Goal: Use online tool/utility: Utilize a website feature to perform a specific function

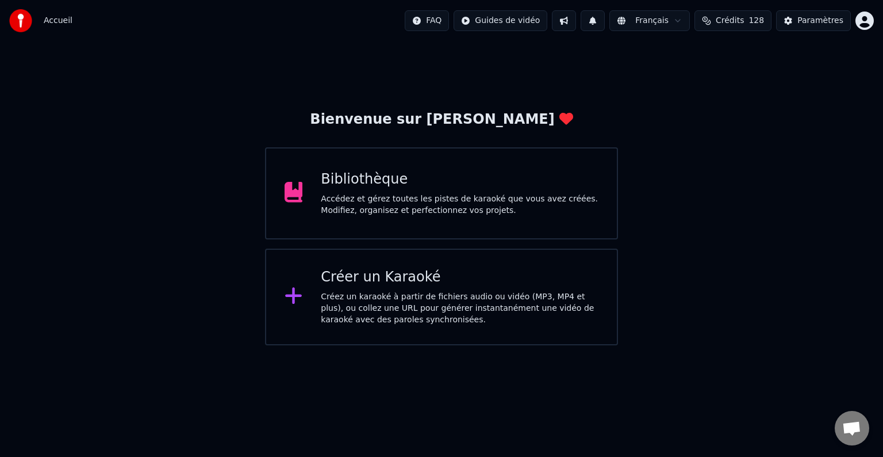
click at [406, 191] on div "Bibliothèque Accédez et gérez toutes les pistes de karaoké que vous avez créées…" at bounding box center [460, 193] width 278 height 46
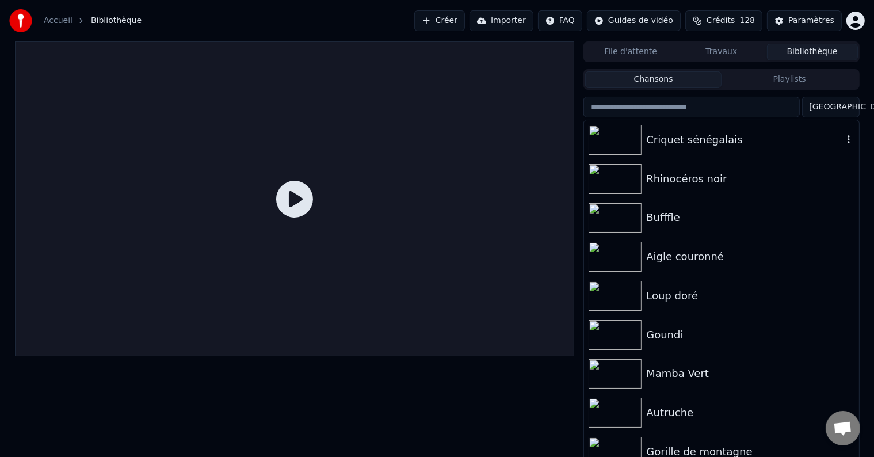
click at [721, 140] on div "Criquet sénégalais" at bounding box center [744, 140] width 196 height 16
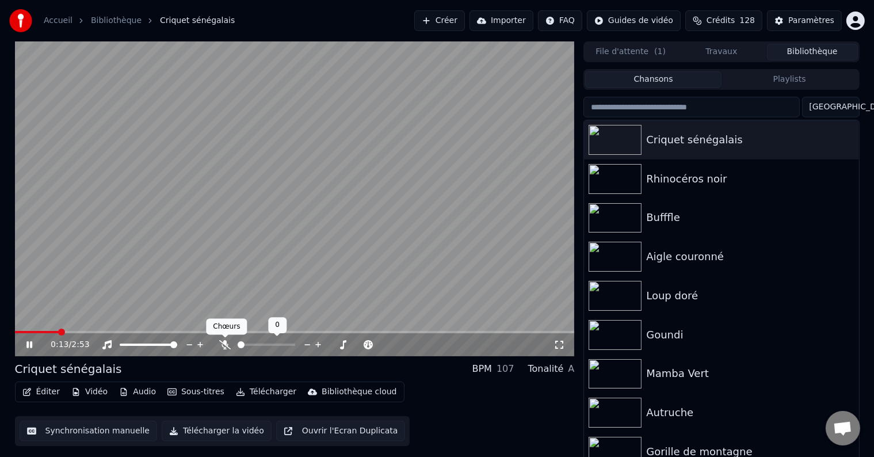
click at [225, 343] on icon at bounding box center [225, 344] width 12 height 9
click at [68, 436] on button "Synchronisation manuelle" at bounding box center [89, 430] width 138 height 21
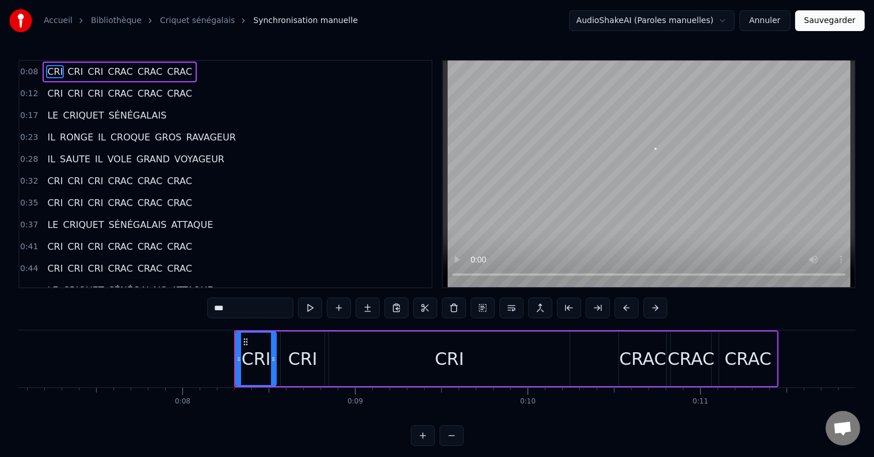
scroll to position [0, 1374]
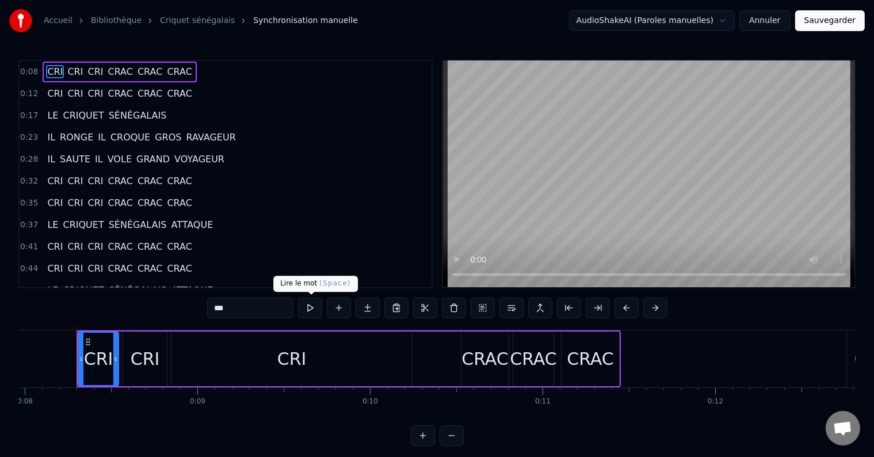
click at [315, 311] on button at bounding box center [310, 307] width 24 height 21
click at [313, 308] on button at bounding box center [310, 307] width 24 height 21
click at [16, 369] on div "Accueil Bibliothèque Criquet sénégalais Synchronisation manuelle AudioShakeAI (…" at bounding box center [437, 223] width 874 height 446
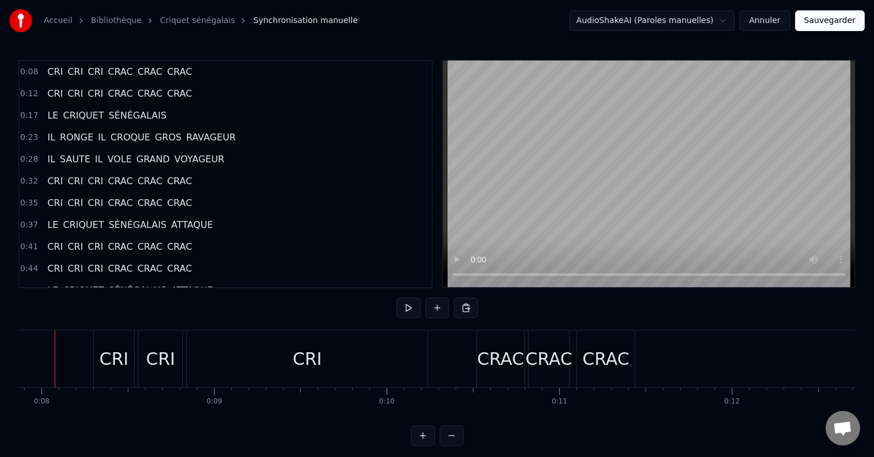
scroll to position [0, 1335]
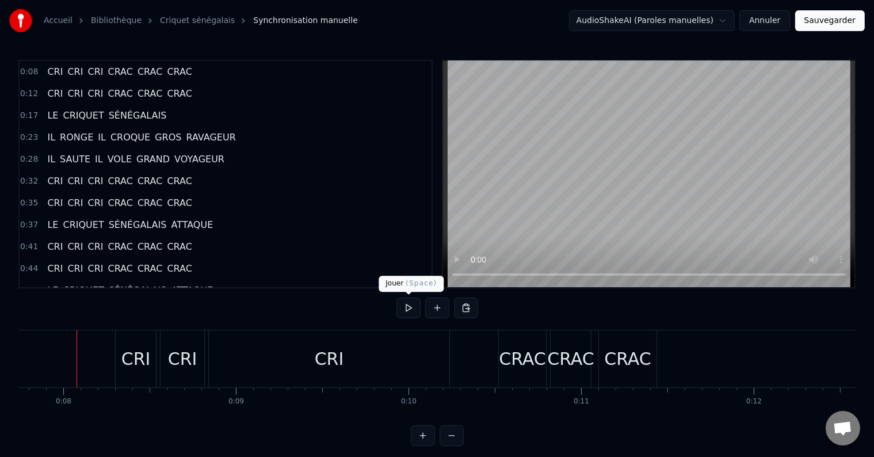
click at [412, 304] on button at bounding box center [408, 307] width 24 height 21
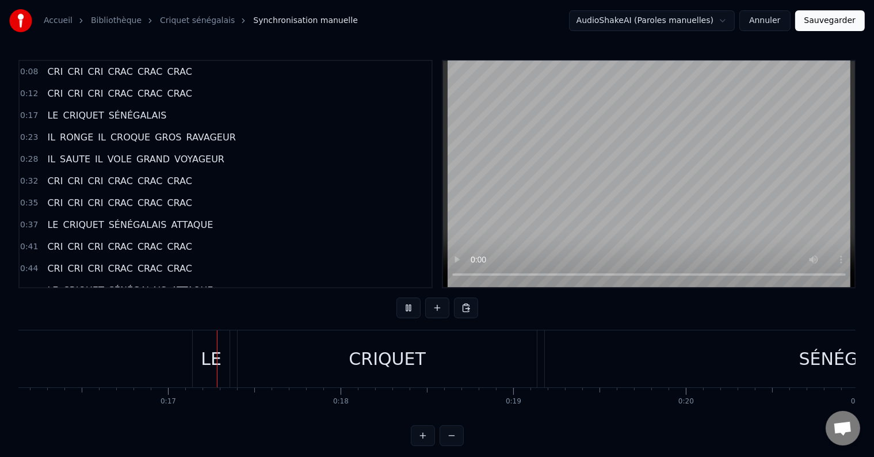
scroll to position [0, 2830]
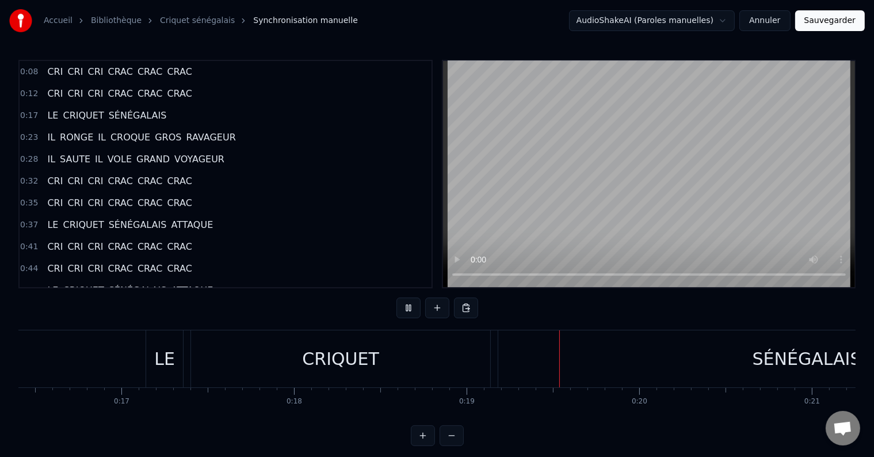
click at [412, 304] on button at bounding box center [408, 307] width 24 height 21
click at [472, 365] on div "CRIQUET" at bounding box center [340, 358] width 299 height 57
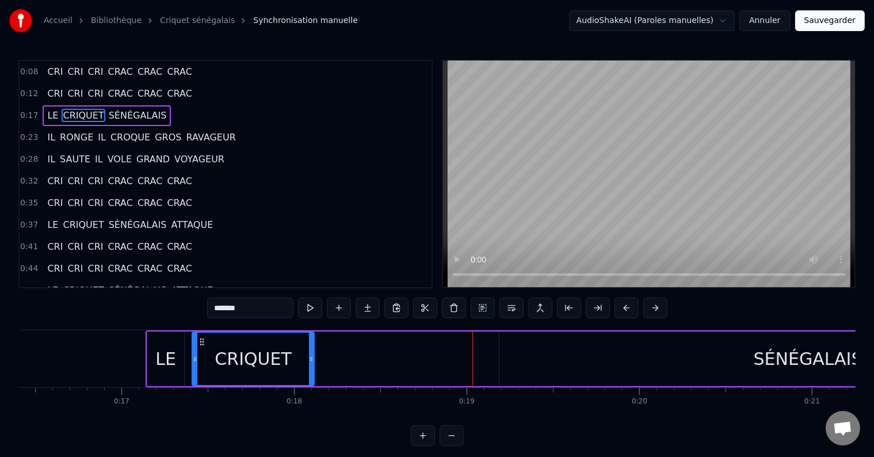
drag, startPoint x: 489, startPoint y: 365, endPoint x: 312, endPoint y: 373, distance: 177.3
click at [311, 372] on div at bounding box center [311, 358] width 5 height 52
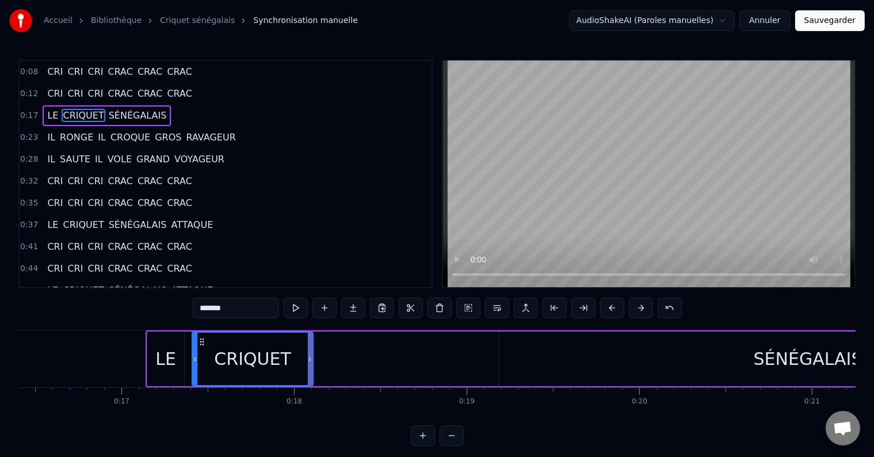
click at [627, 369] on div "SÉNÉGALAIS" at bounding box center [807, 358] width 617 height 55
type input "**********"
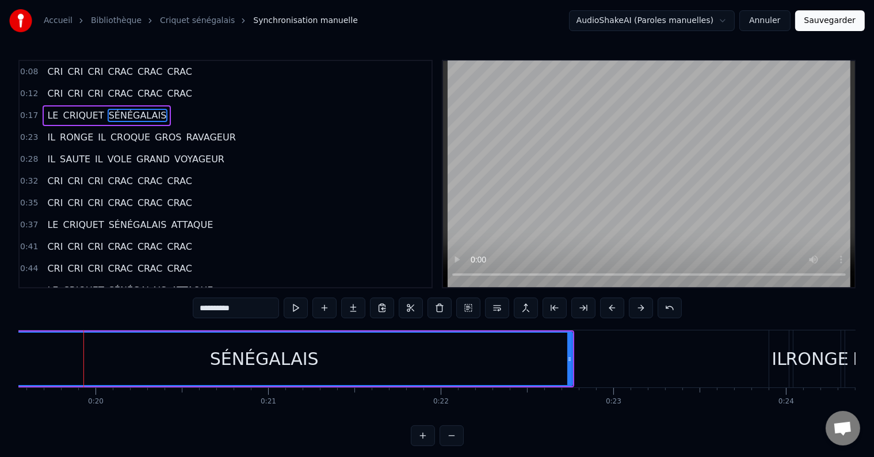
scroll to position [0, 3391]
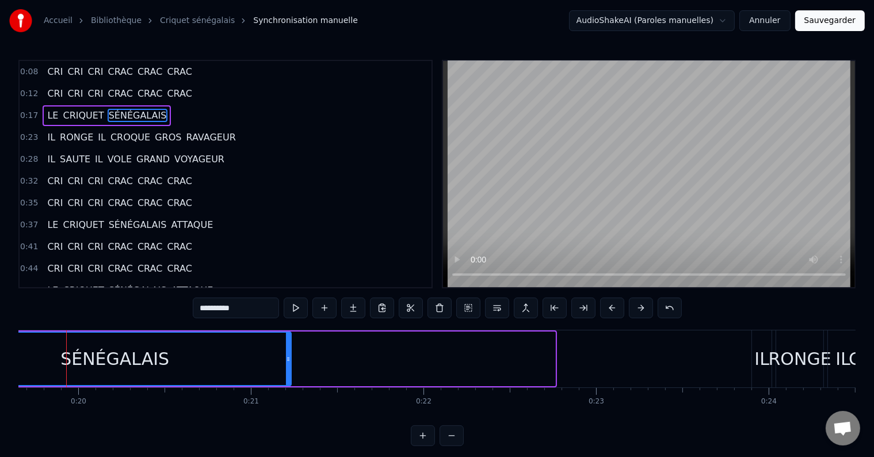
drag, startPoint x: 552, startPoint y: 355, endPoint x: 281, endPoint y: 370, distance: 271.9
click at [286, 368] on div at bounding box center [288, 358] width 5 height 52
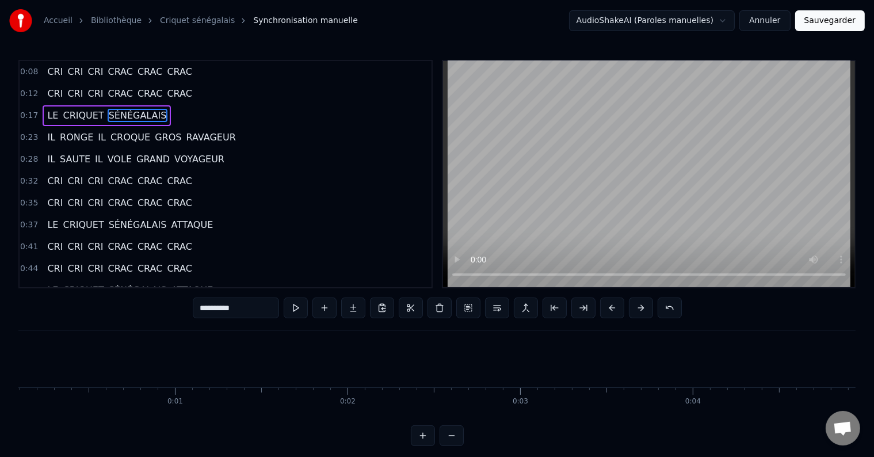
scroll to position [0, 0]
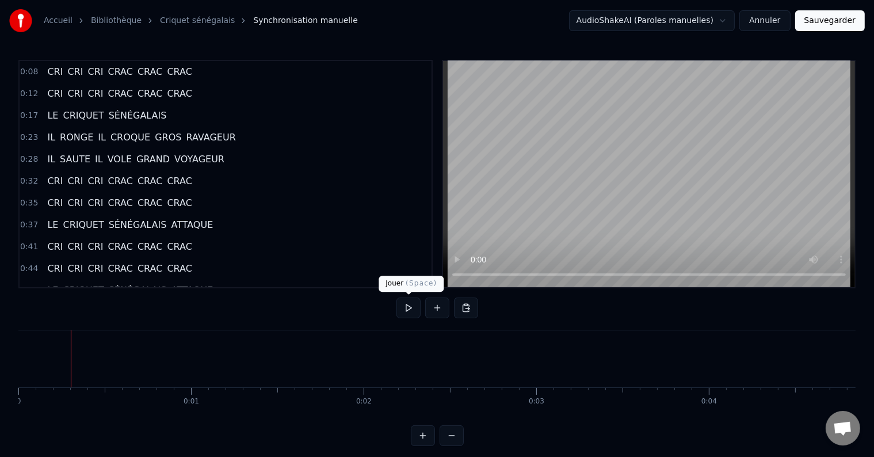
click at [407, 306] on button at bounding box center [408, 307] width 24 height 21
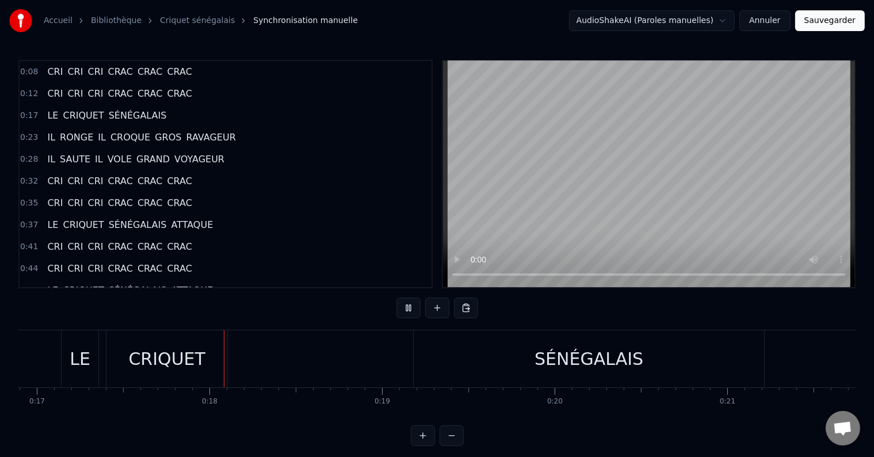
scroll to position [0, 2965]
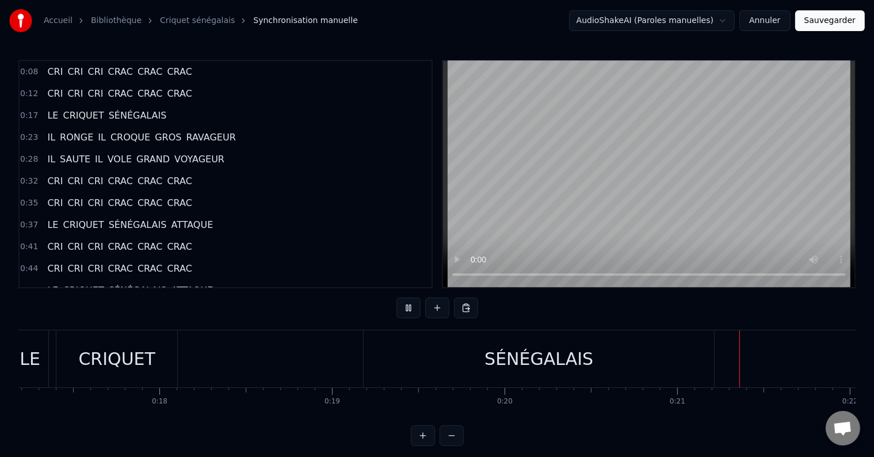
click at [499, 350] on div "SÉNÉGALAIS" at bounding box center [538, 359] width 109 height 26
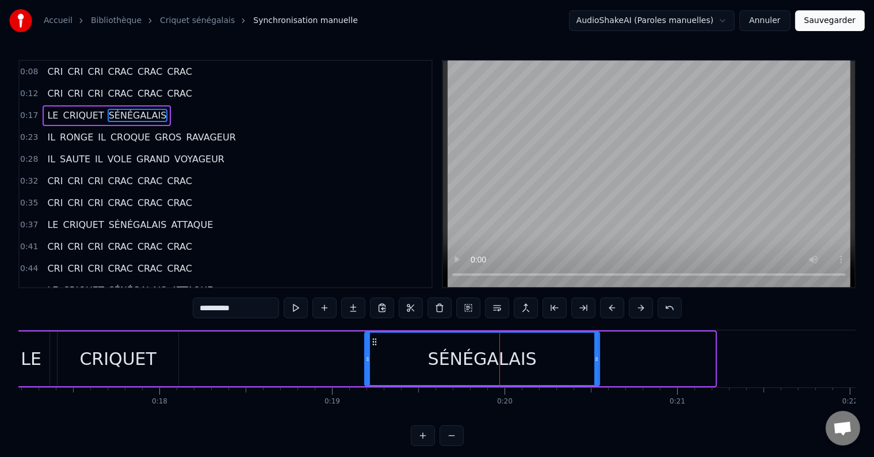
drag, startPoint x: 712, startPoint y: 355, endPoint x: 596, endPoint y: 362, distance: 115.8
click at [596, 362] on icon at bounding box center [596, 358] width 5 height 9
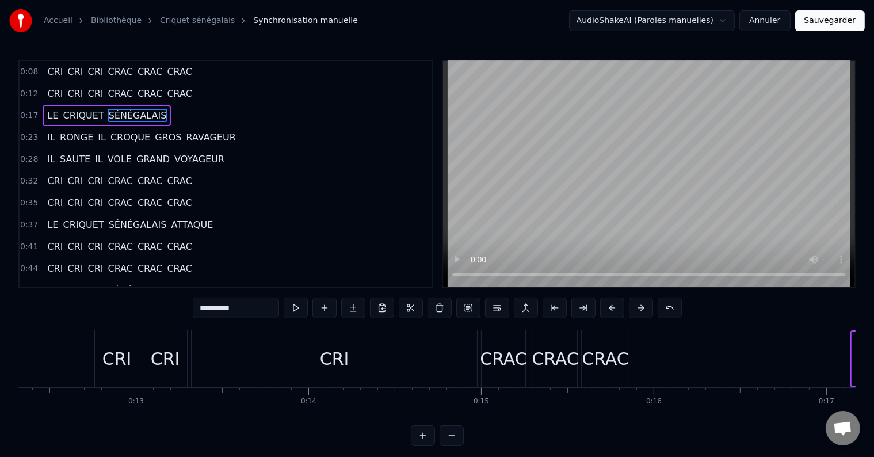
scroll to position [0, 0]
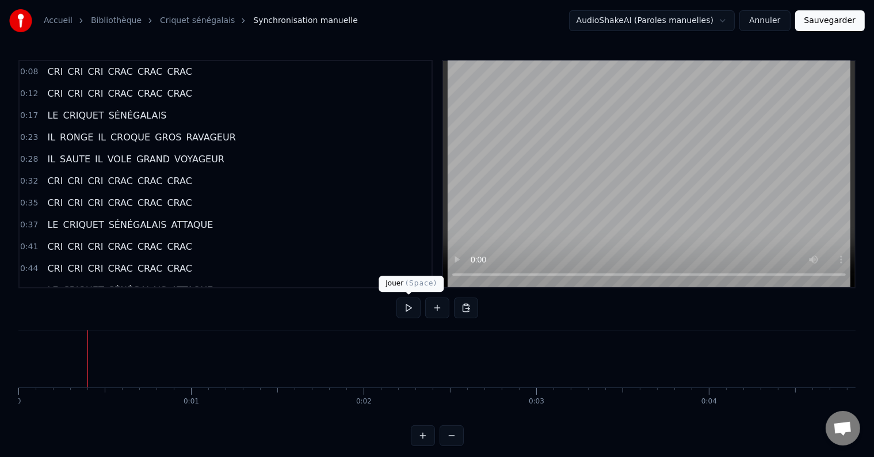
click at [412, 301] on button at bounding box center [408, 307] width 24 height 21
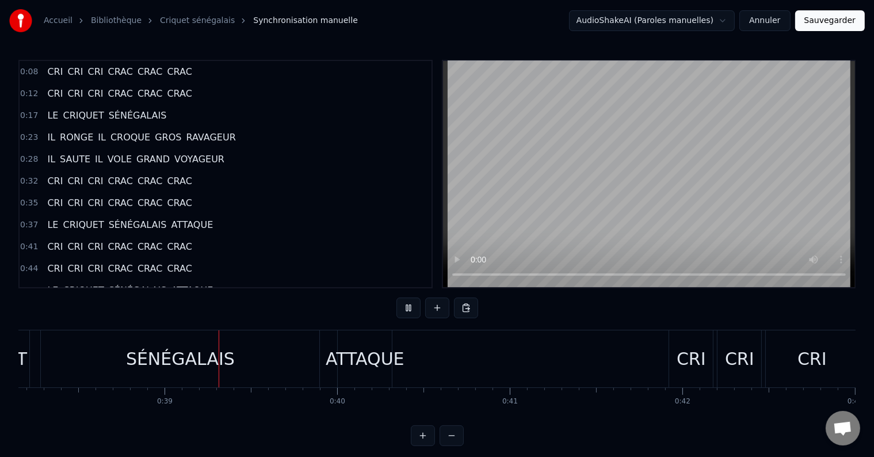
scroll to position [0, 6609]
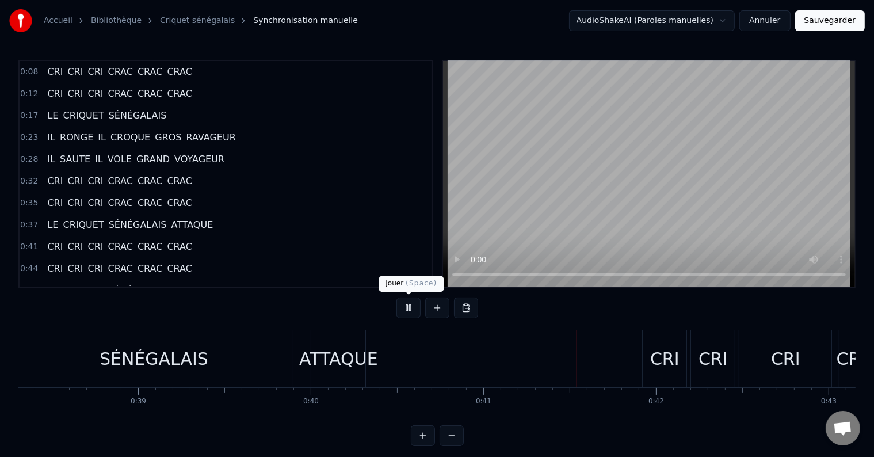
click at [402, 305] on button at bounding box center [408, 307] width 24 height 21
click at [407, 301] on button at bounding box center [408, 307] width 24 height 21
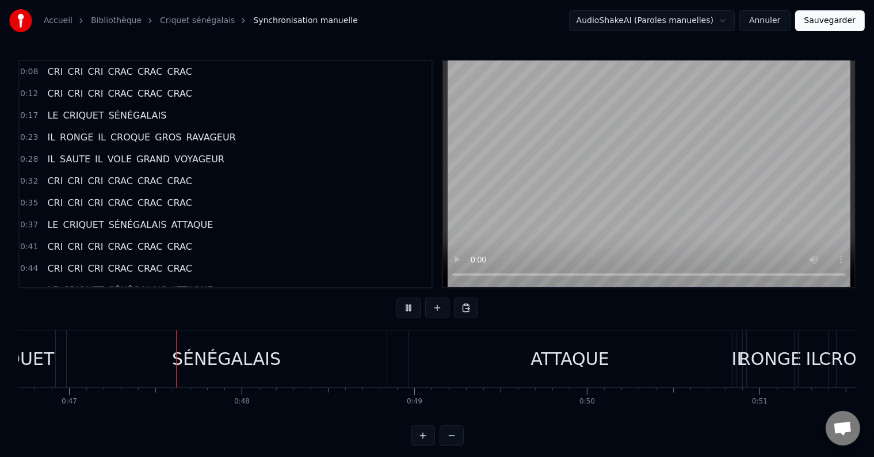
scroll to position [0, 8069]
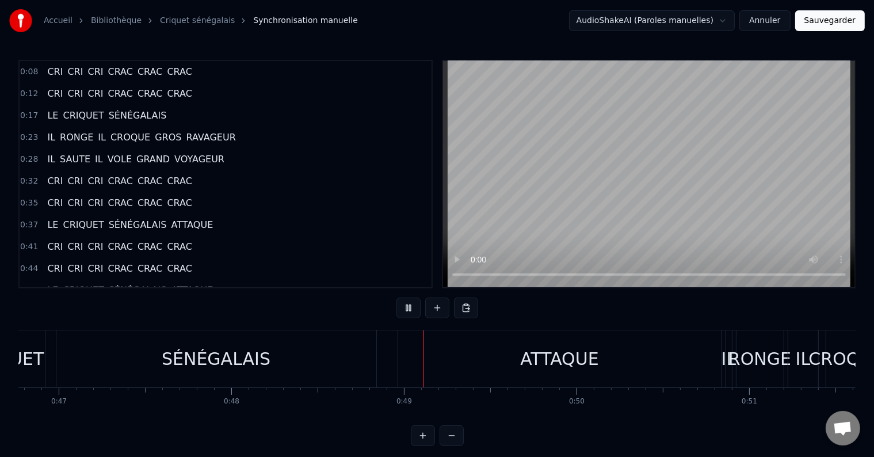
click at [362, 355] on div "SÉNÉGALAIS" at bounding box center [216, 358] width 320 height 57
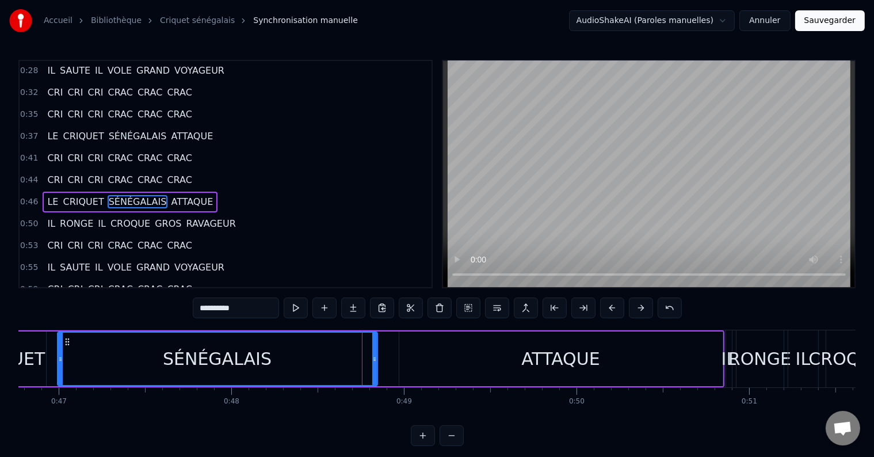
scroll to position [109, 0]
